Goal: Complete application form

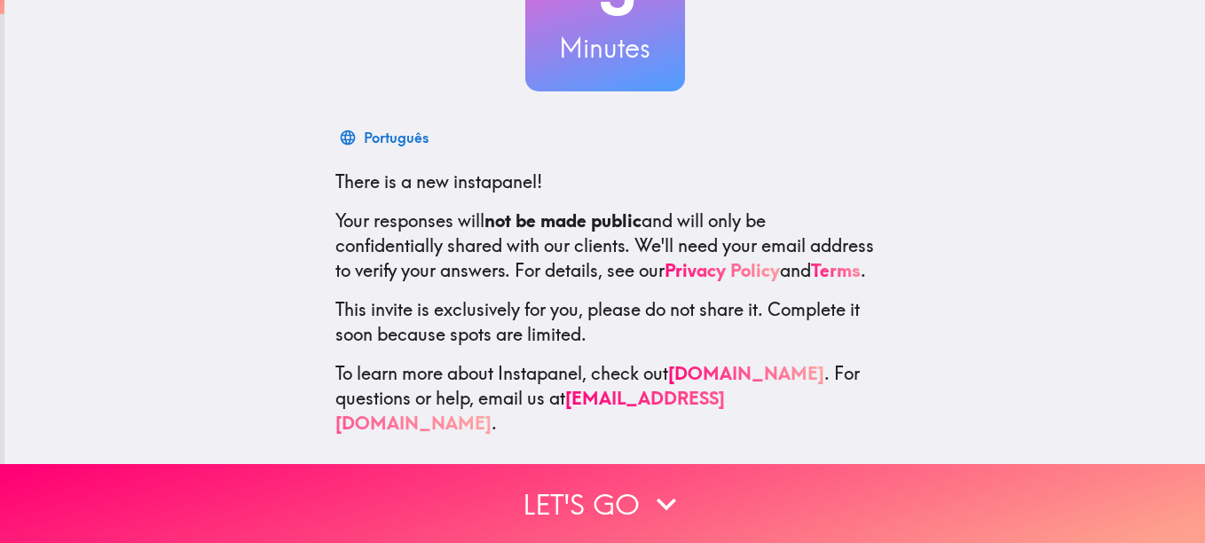
scroll to position [195, 0]
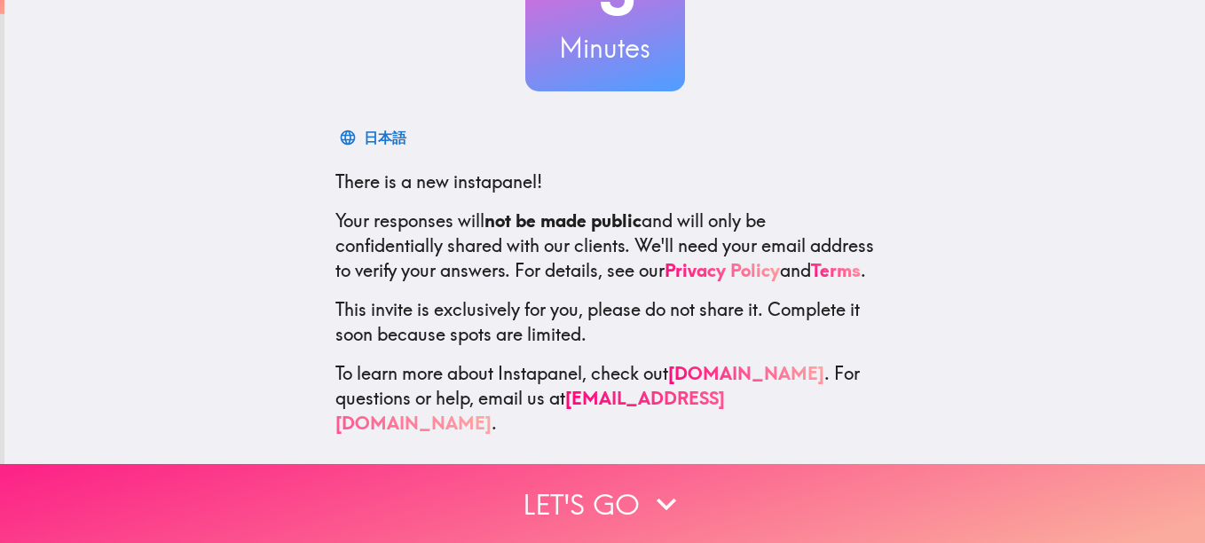
click at [604, 471] on button "Let's go" at bounding box center [602, 503] width 1205 height 79
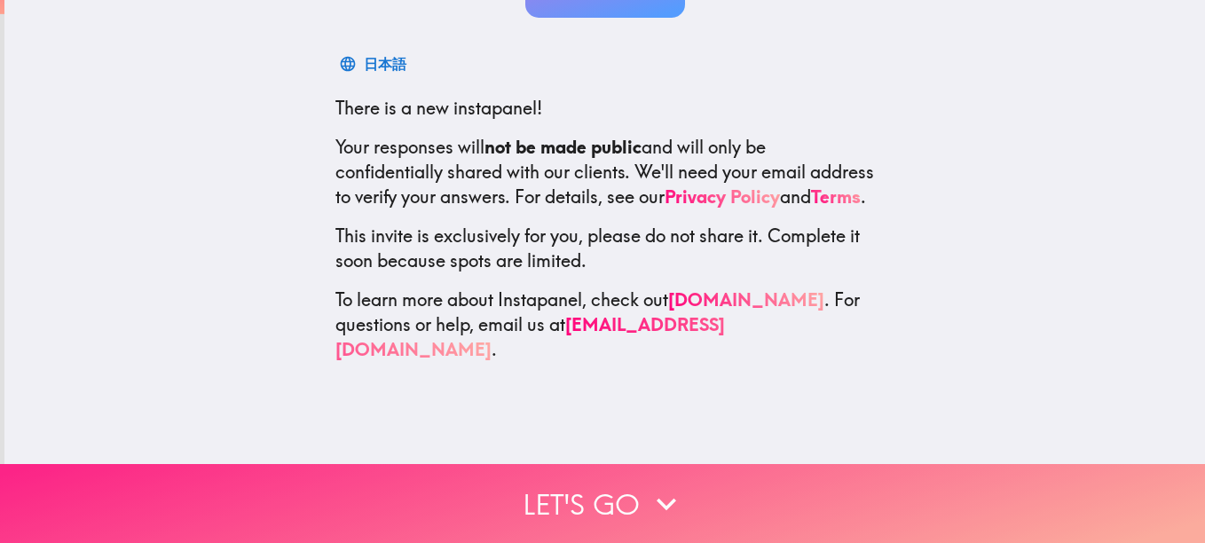
scroll to position [0, 0]
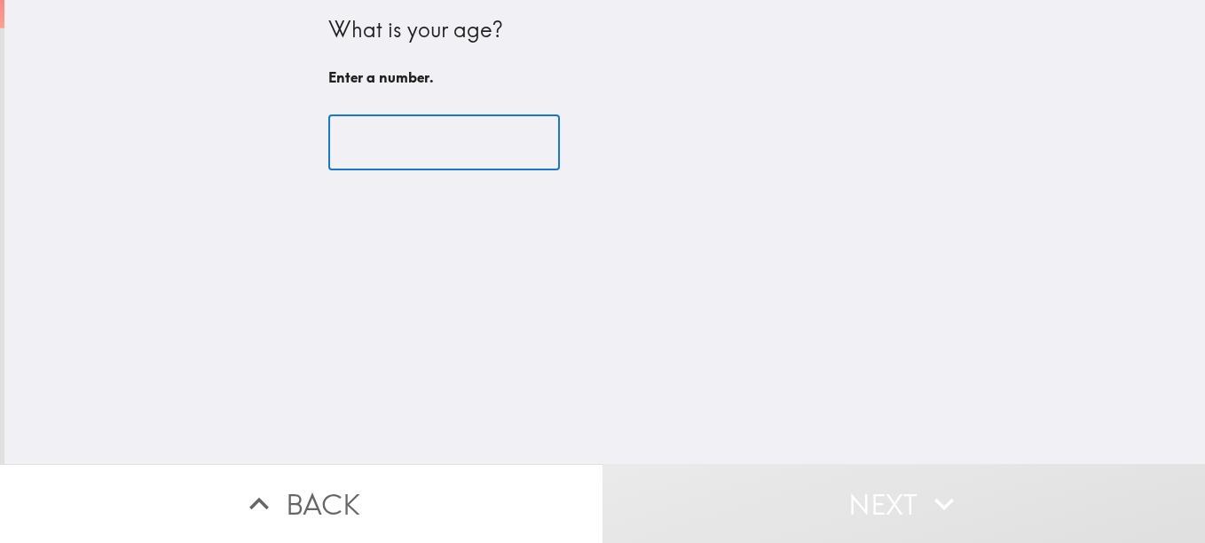
click at [385, 151] on input "number" at bounding box center [444, 142] width 232 height 55
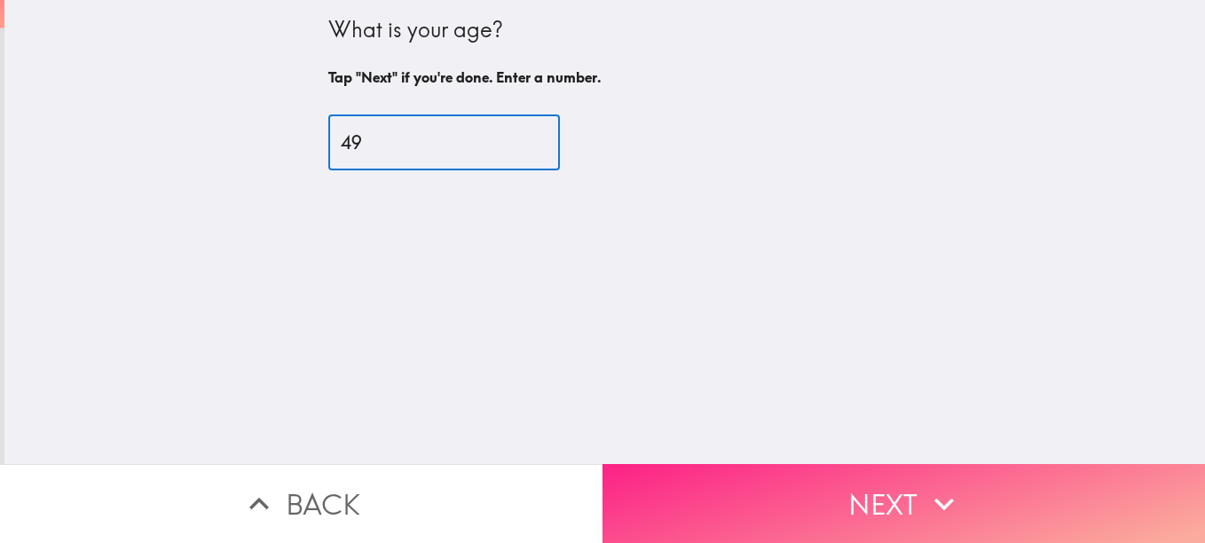
type input "49"
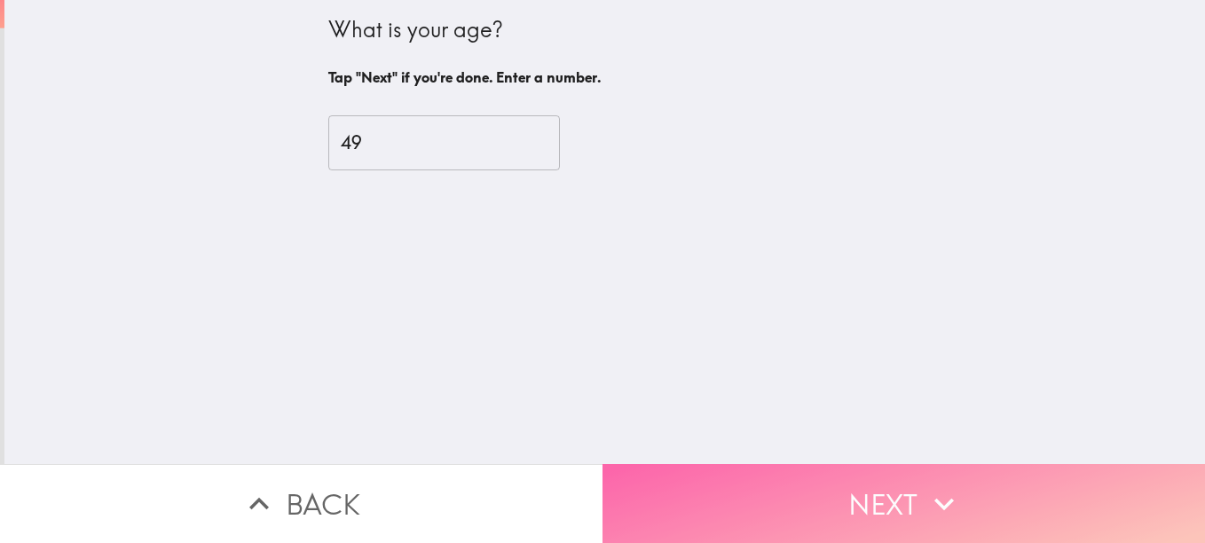
click at [892, 502] on button "Next" at bounding box center [904, 503] width 603 height 79
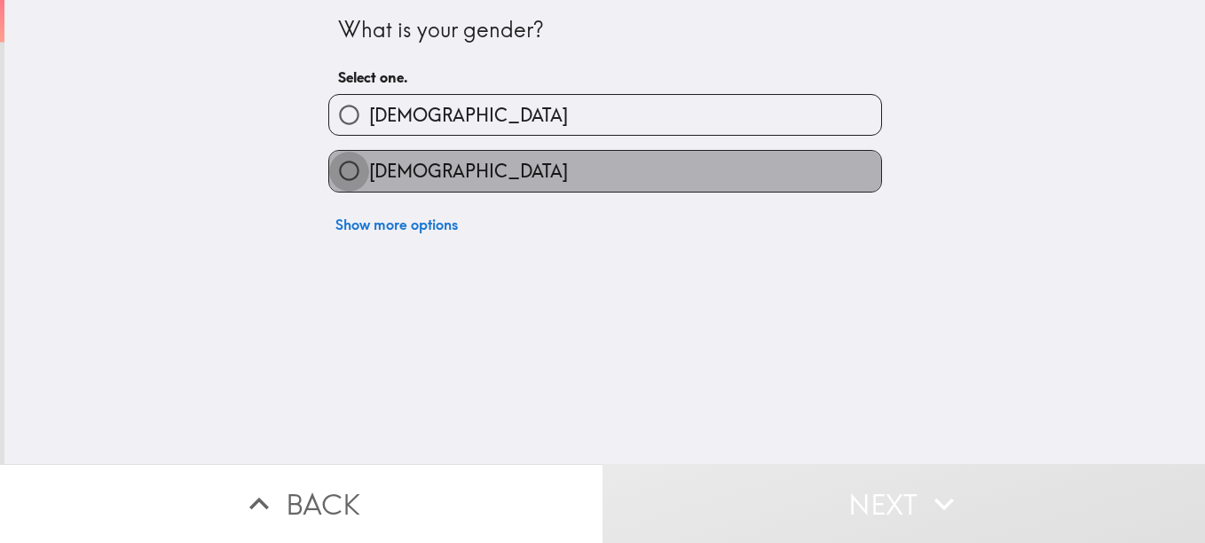
click at [329, 167] on input "[DEMOGRAPHIC_DATA]" at bounding box center [349, 171] width 40 height 40
radio input "true"
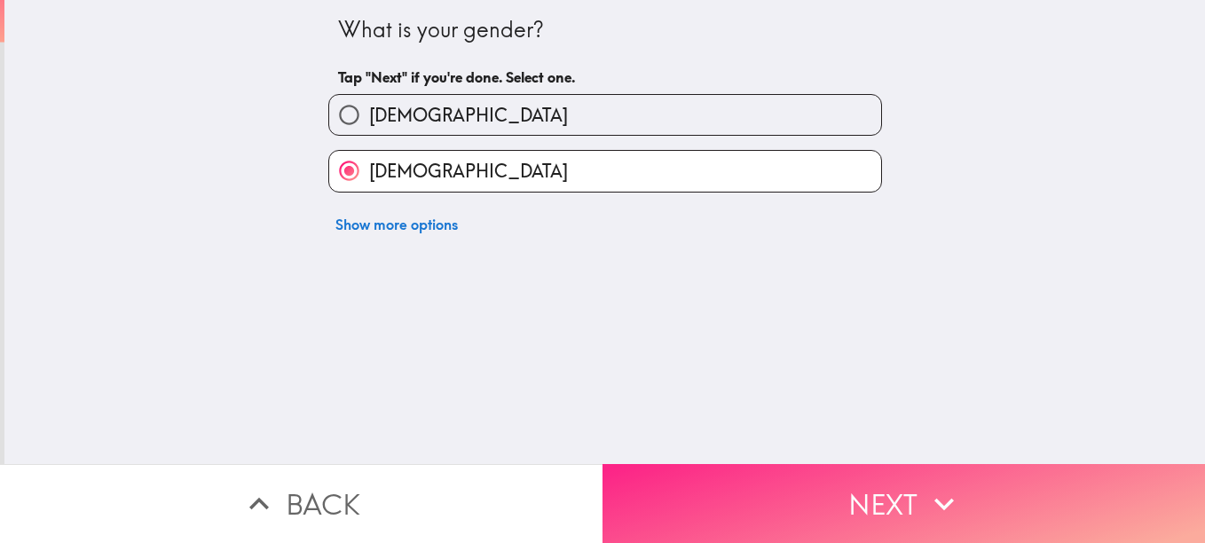
click at [938, 496] on icon "button" at bounding box center [944, 503] width 39 height 39
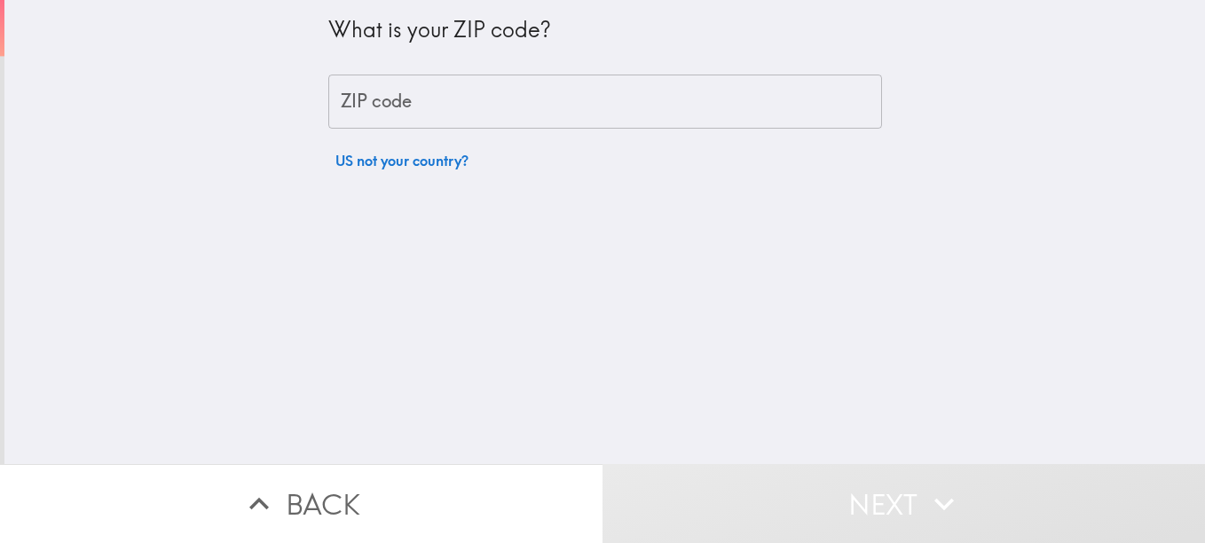
click at [408, 96] on input "ZIP code" at bounding box center [605, 102] width 554 height 55
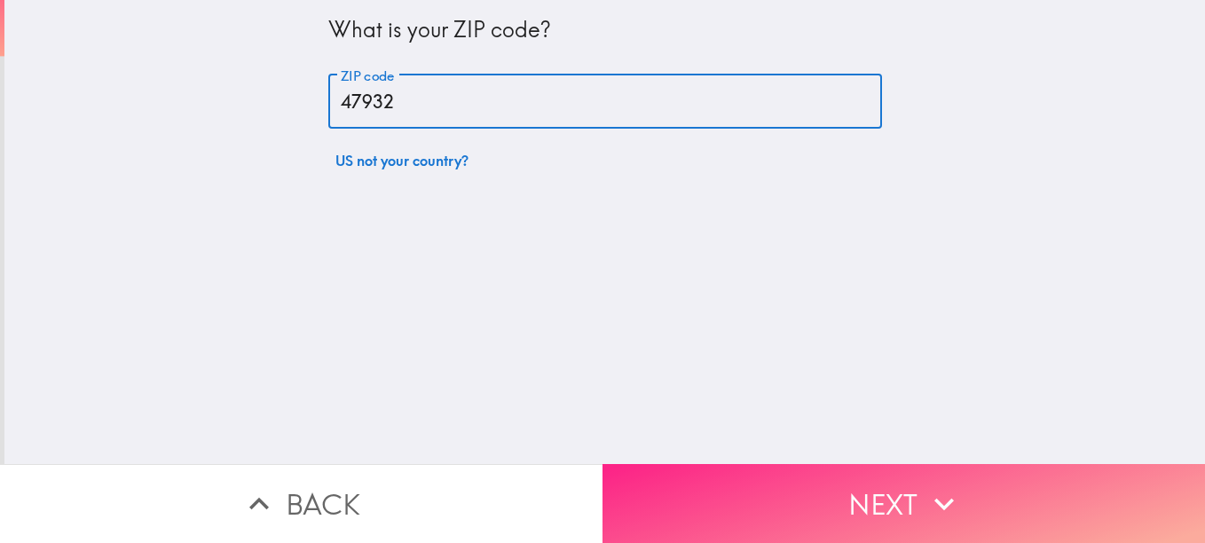
type input "47932"
click at [851, 491] on button "Next" at bounding box center [904, 503] width 603 height 79
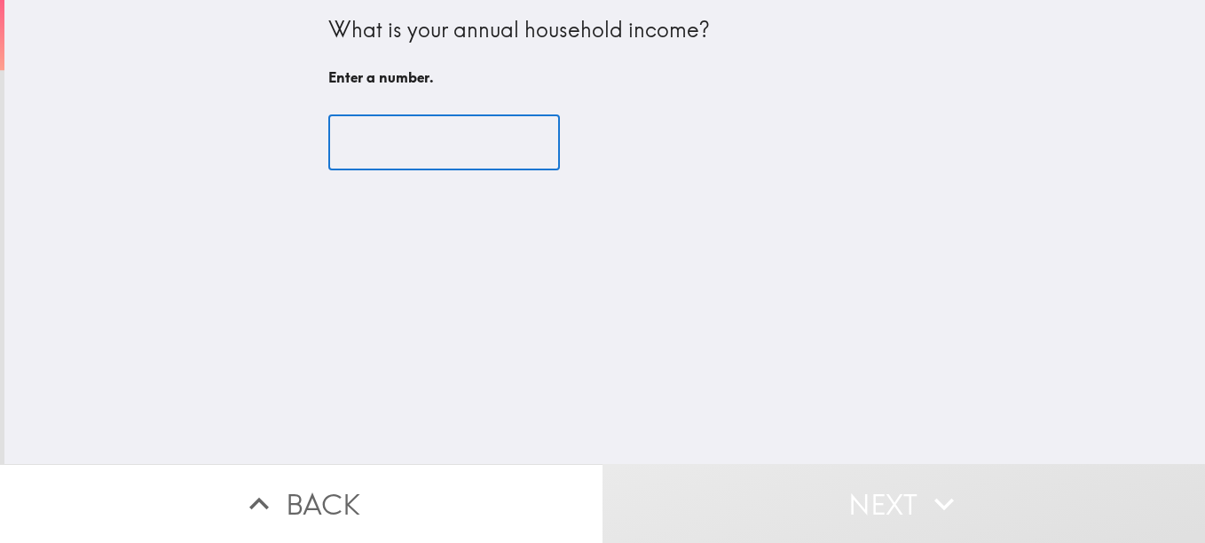
click at [391, 158] on input "number" at bounding box center [444, 142] width 232 height 55
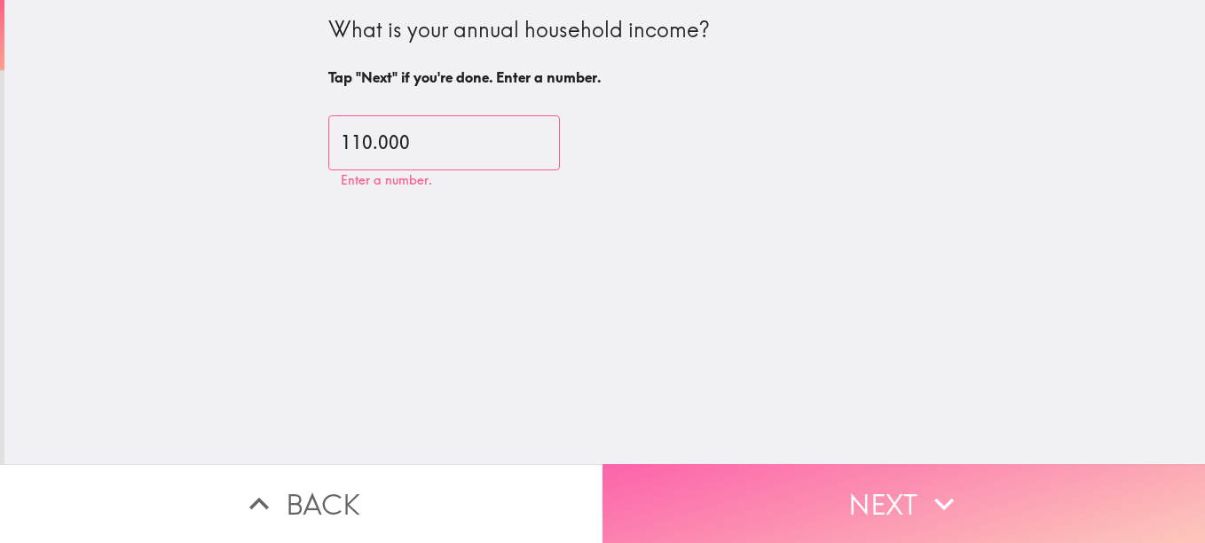
click at [870, 487] on button "Next" at bounding box center [904, 503] width 603 height 79
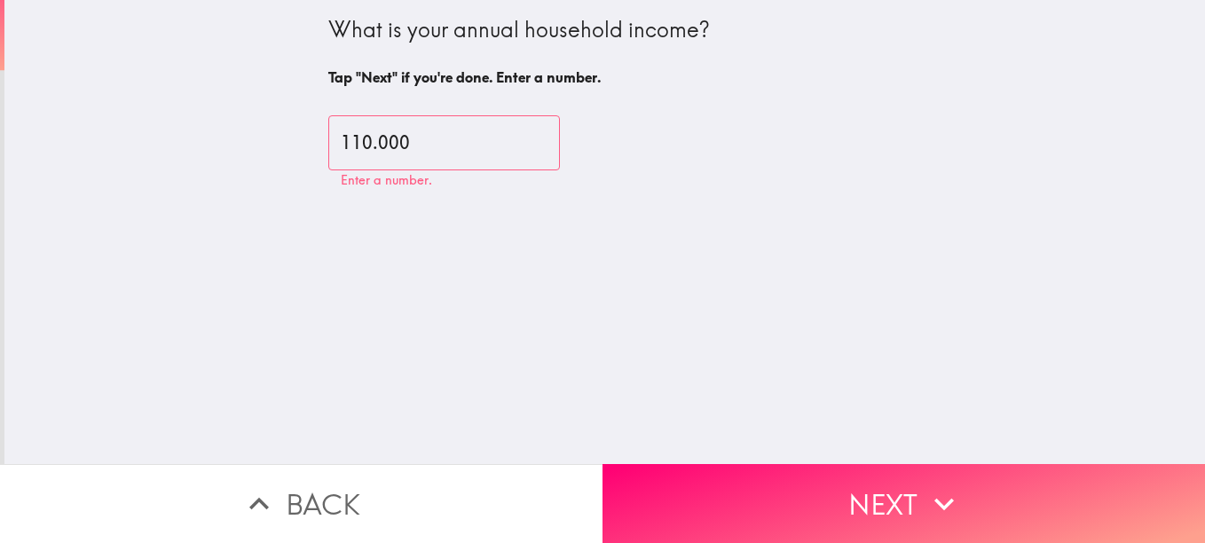
click at [401, 137] on input "110.000" at bounding box center [444, 142] width 232 height 55
type input "110"
